Goal: Task Accomplishment & Management: Complete application form

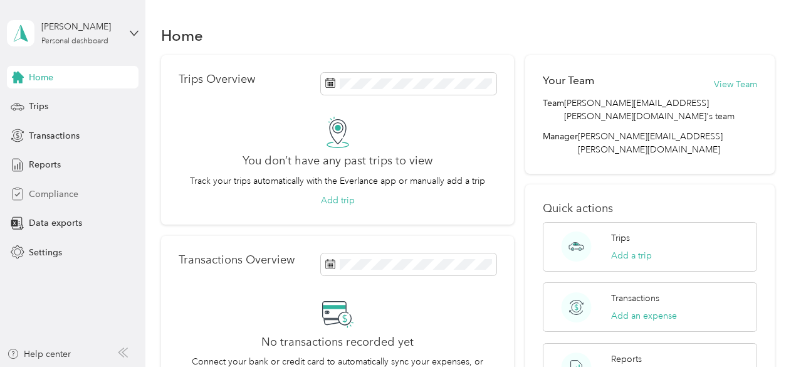
click at [61, 196] on span "Compliance" at bounding box center [54, 193] width 50 height 13
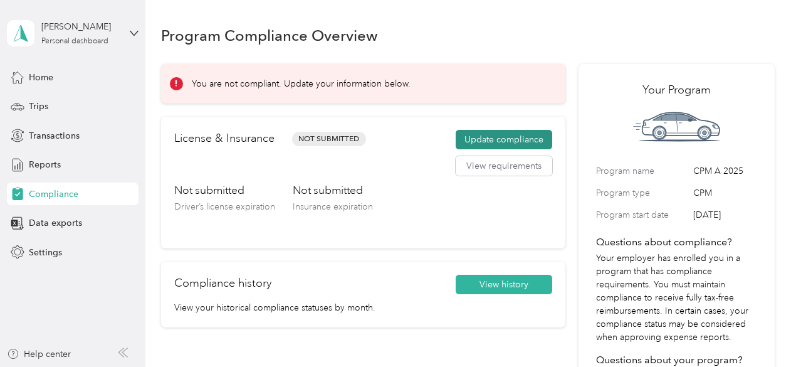
click at [468, 140] on button "Update compliance" at bounding box center [504, 140] width 97 height 20
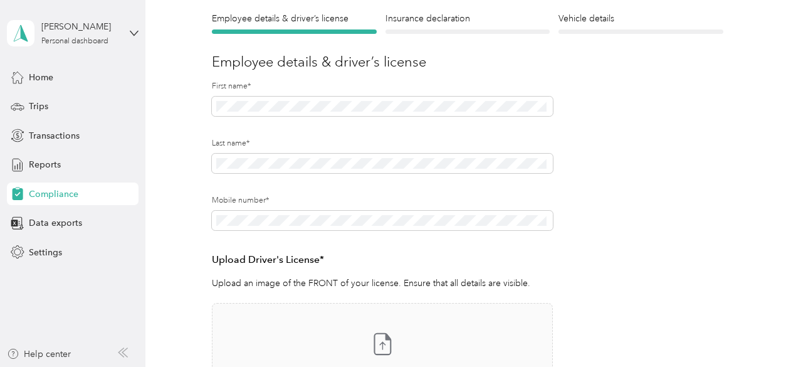
scroll to position [125, 0]
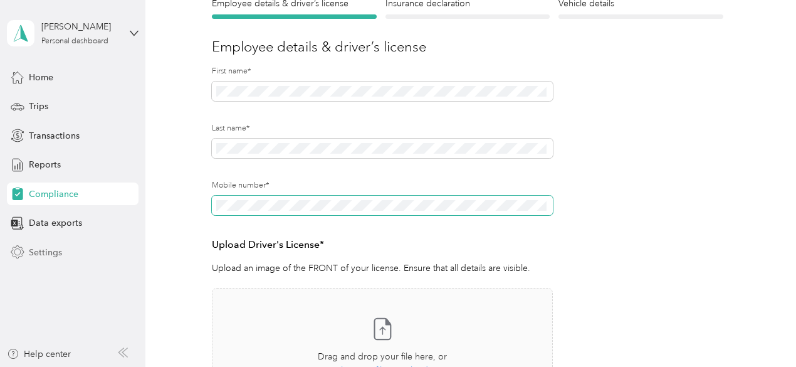
click at [129, 253] on section "[PERSON_NAME] Personal dashboard Home Trips Transactions Reports Compliance Dat…" at bounding box center [395, 183] width 790 height 367
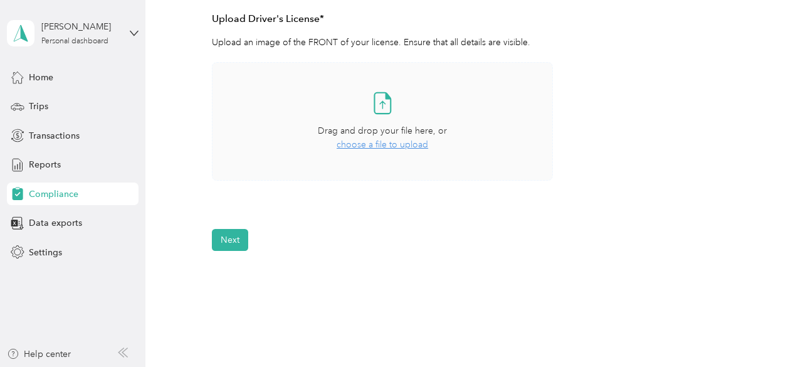
scroll to position [416, 0]
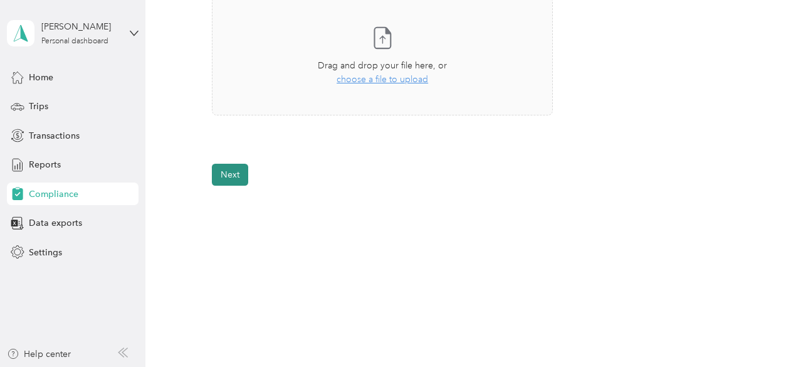
click at [237, 171] on button "Next" at bounding box center [230, 175] width 36 height 22
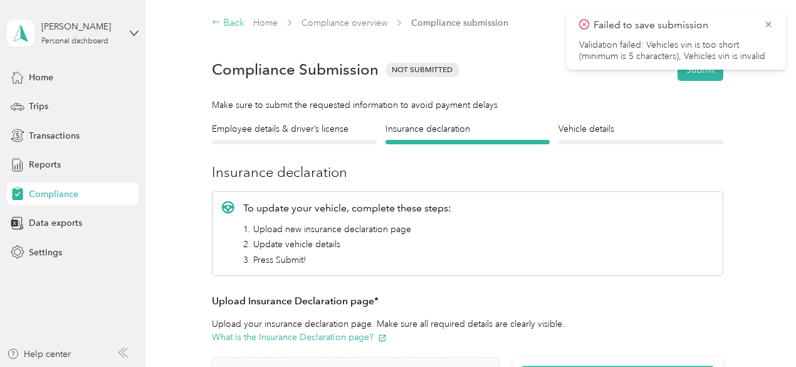
click at [226, 24] on div "Back" at bounding box center [228, 23] width 33 height 15
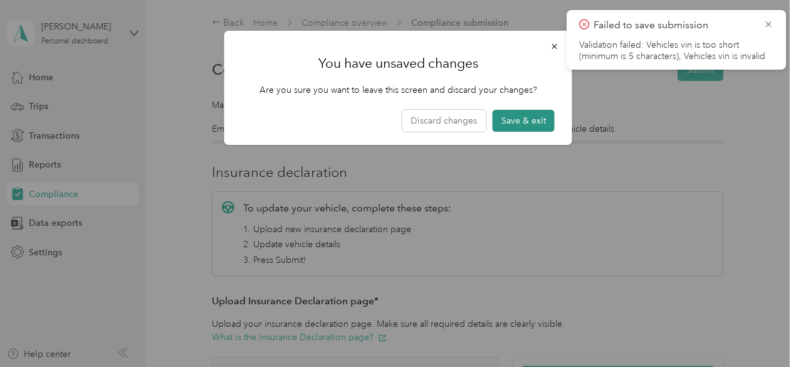
click at [519, 115] on button "Save & exit" at bounding box center [524, 121] width 62 height 22
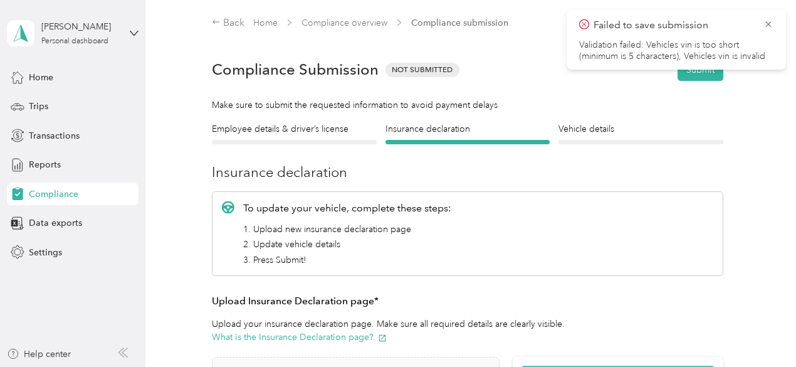
scroll to position [15, 0]
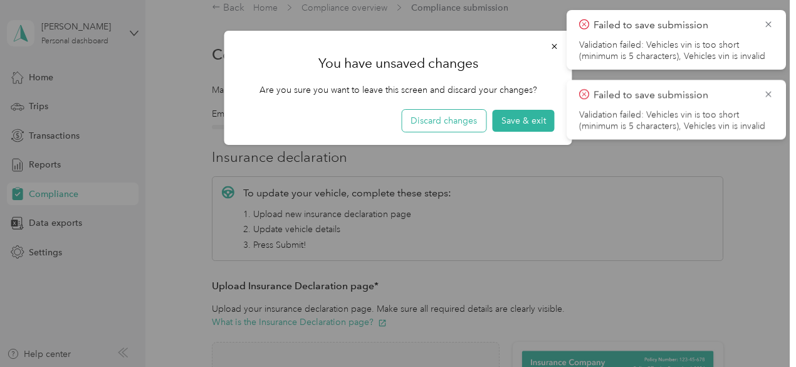
click at [464, 123] on button "Discard changes" at bounding box center [444, 121] width 84 height 22
click at [431, 122] on button "Discard changes" at bounding box center [444, 121] width 84 height 22
drag, startPoint x: 772, startPoint y: 92, endPoint x: 767, endPoint y: 71, distance: 22.0
click at [774, 92] on div "Failed to save submission Validation failed: Vehicles vin is too short (minimum…" at bounding box center [676, 110] width 219 height 60
click at [765, 30] on span "Failed to save submission" at bounding box center [676, 26] width 194 height 16
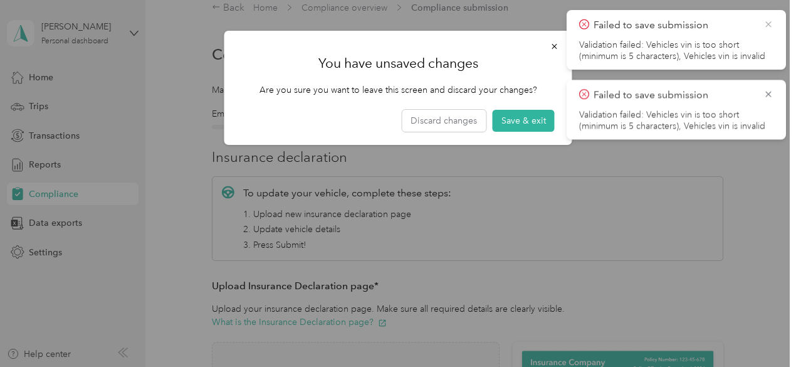
click at [769, 24] on icon at bounding box center [768, 24] width 6 height 6
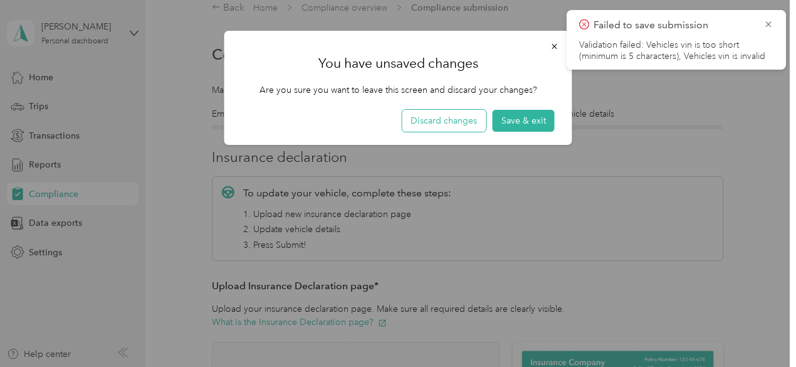
click at [446, 126] on button "Discard changes" at bounding box center [444, 121] width 84 height 22
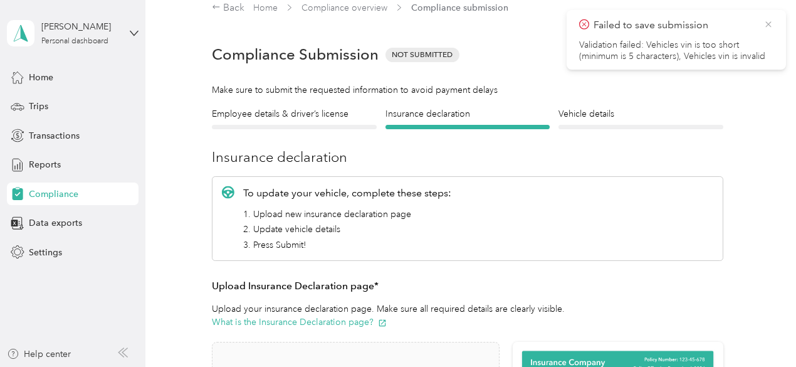
click at [769, 24] on icon at bounding box center [769, 24] width 10 height 11
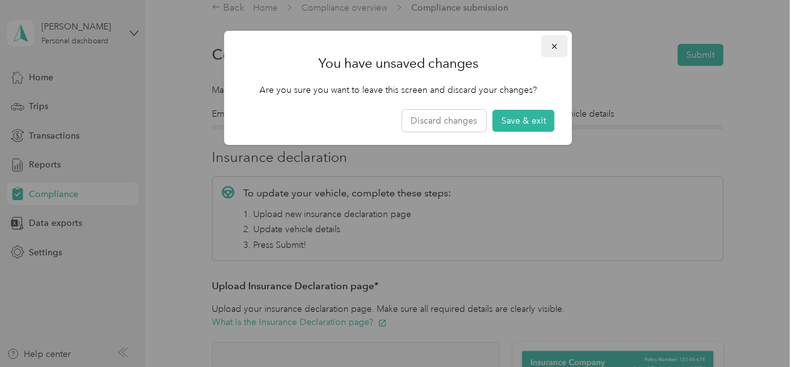
click at [553, 48] on icon "button" at bounding box center [554, 46] width 5 height 5
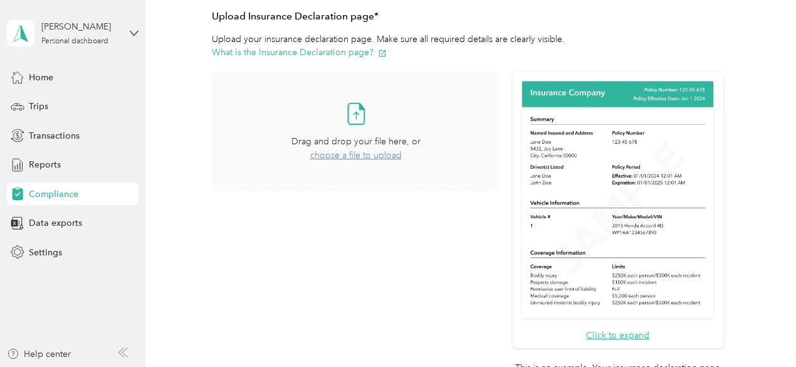
scroll to position [313, 0]
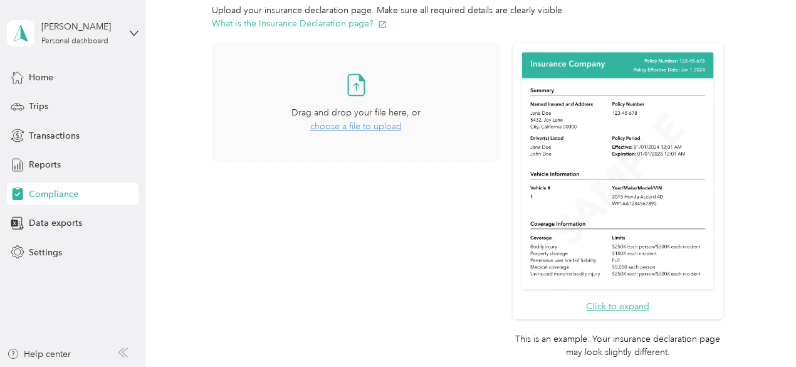
click at [357, 82] on icon at bounding box center [356, 84] width 25 height 25
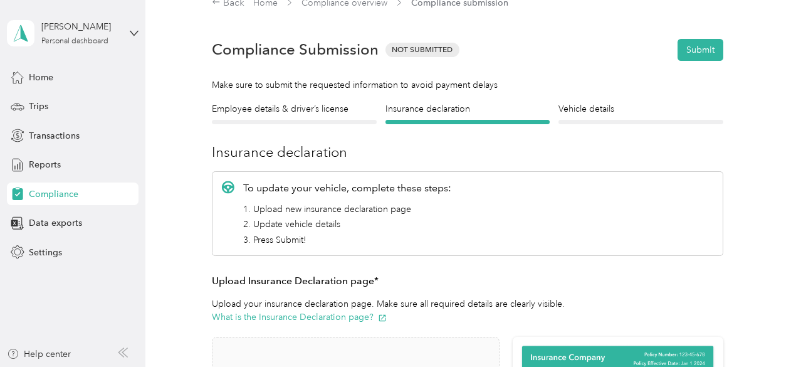
scroll to position [0, 0]
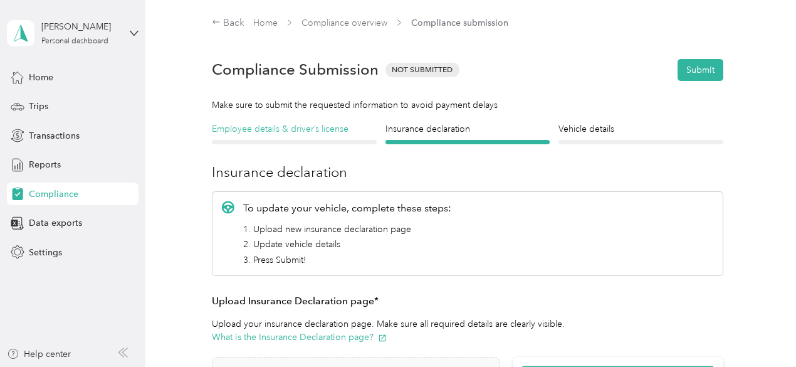
click at [282, 127] on h4 "Employee details & driver’s license" at bounding box center [294, 128] width 165 height 13
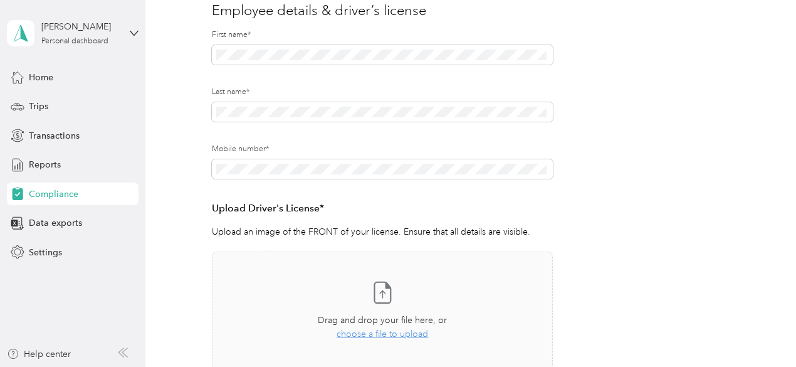
scroll to position [165, 0]
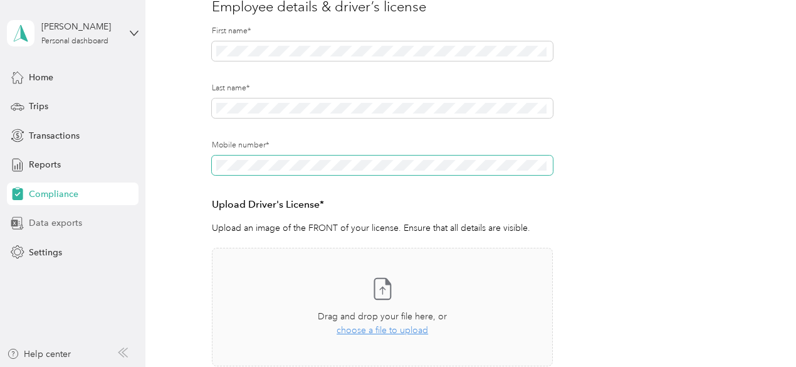
click at [98, 220] on section "[PERSON_NAME] Personal dashboard Home Trips Transactions Reports Compliance Dat…" at bounding box center [395, 183] width 790 height 367
